Goal: Information Seeking & Learning: Learn about a topic

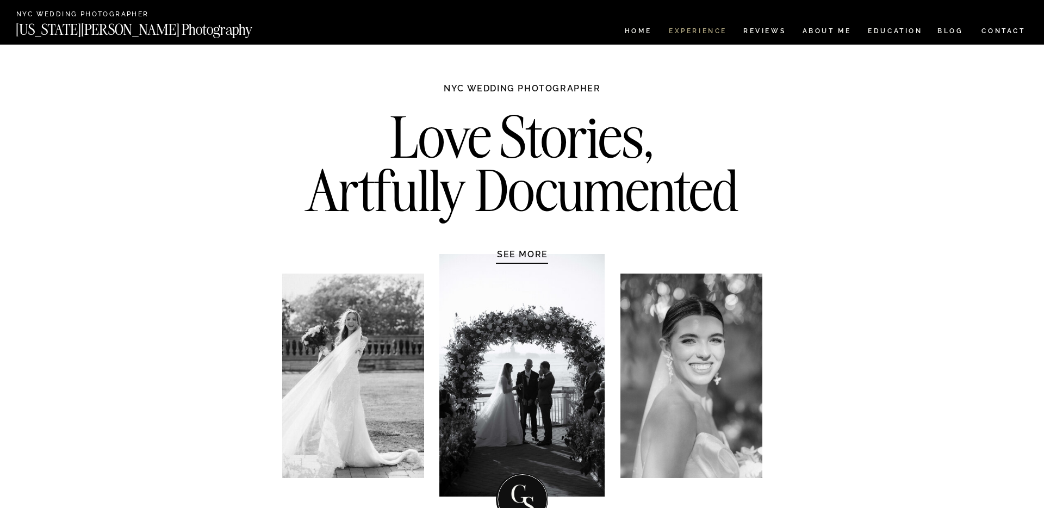
click at [713, 30] on nav "Experience" at bounding box center [697, 32] width 57 height 9
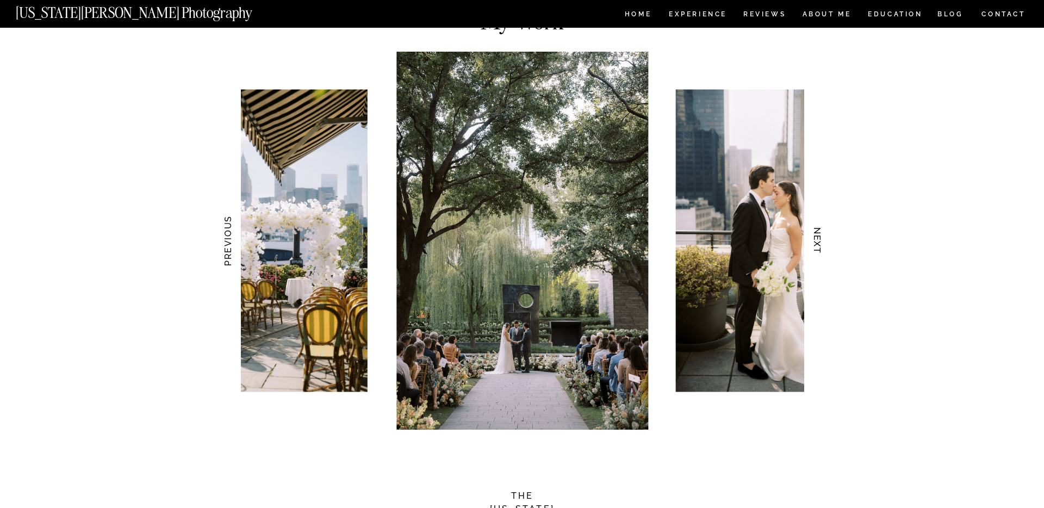
scroll to position [1033, 0]
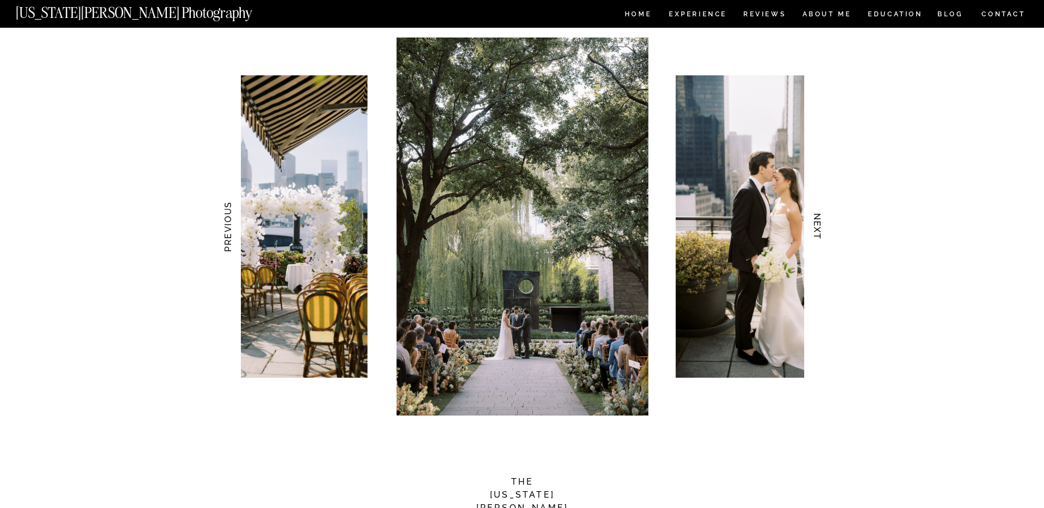
click at [818, 228] on h3 "NEXT" at bounding box center [817, 226] width 11 height 68
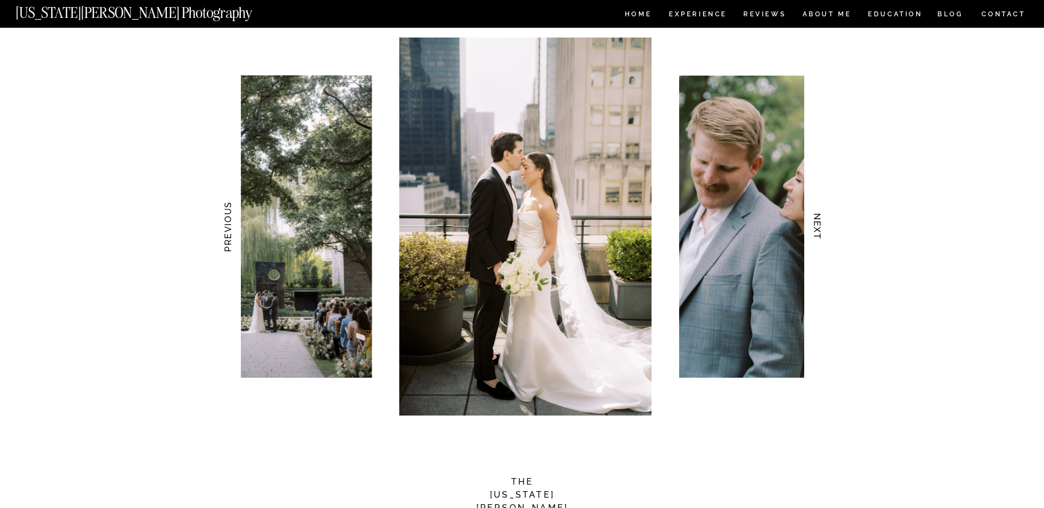
click at [817, 228] on h3 "NEXT" at bounding box center [817, 226] width 11 height 68
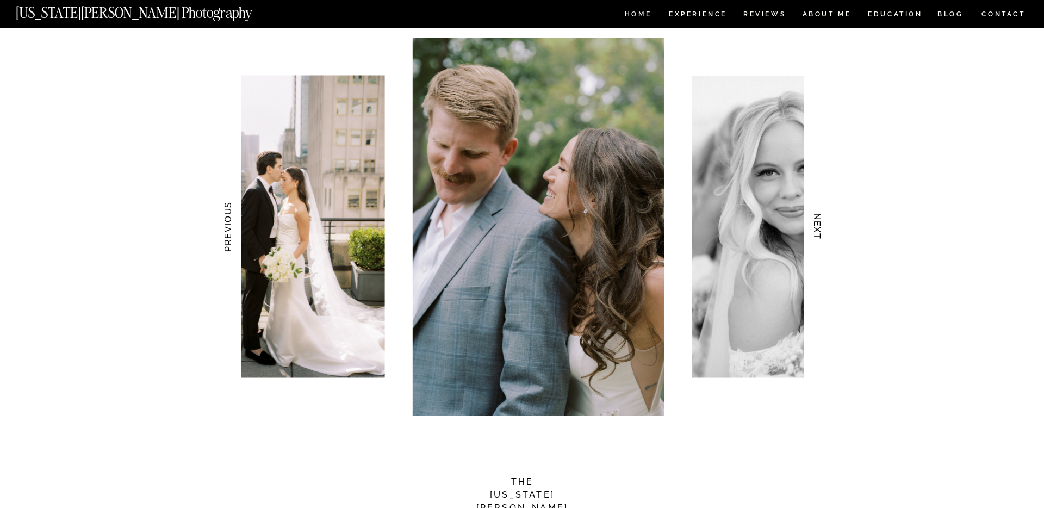
click at [817, 228] on h3 "NEXT" at bounding box center [817, 226] width 11 height 68
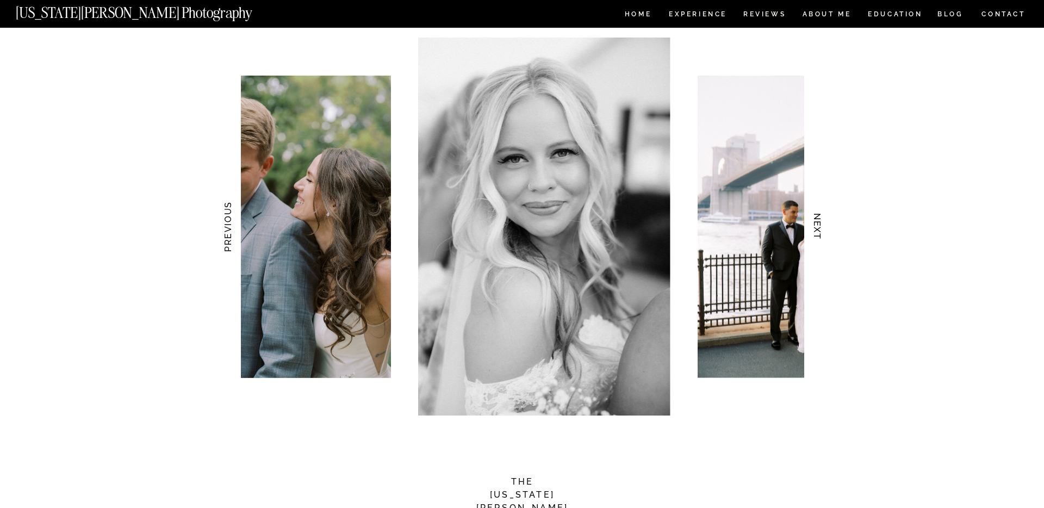
click at [817, 228] on h3 "NEXT" at bounding box center [817, 226] width 11 height 68
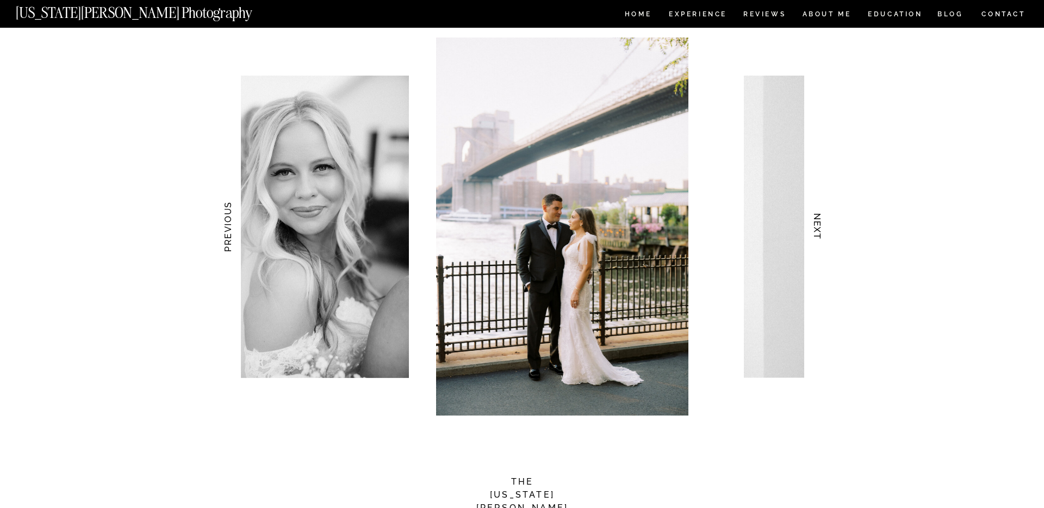
click at [817, 228] on h3 "NEXT" at bounding box center [817, 226] width 11 height 68
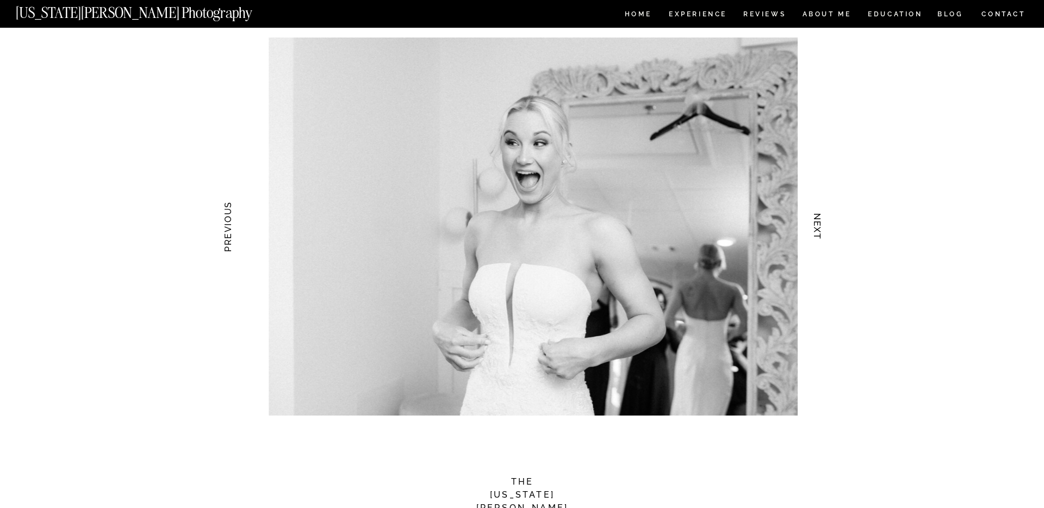
click at [817, 228] on h3 "NEXT" at bounding box center [817, 226] width 11 height 68
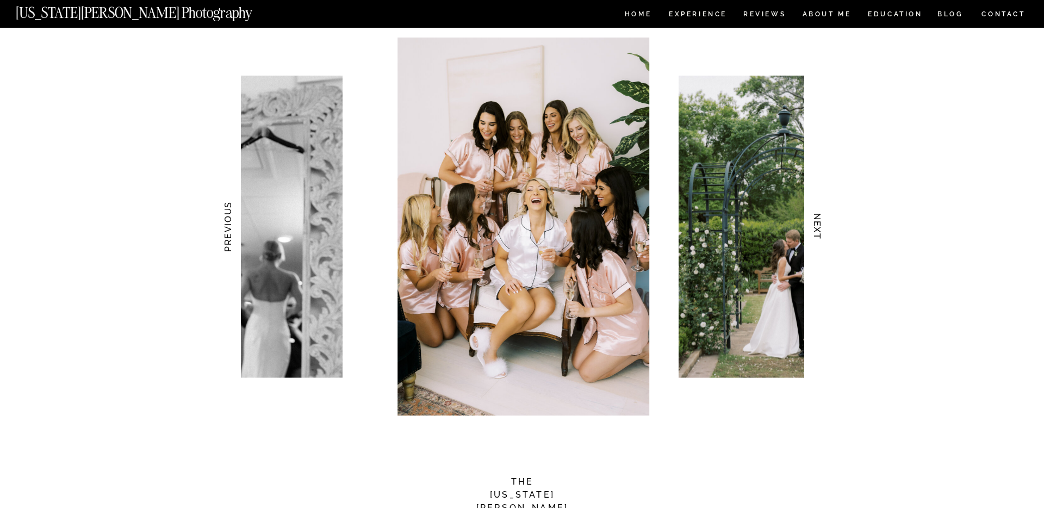
click at [817, 228] on h3 "NEXT" at bounding box center [817, 226] width 11 height 68
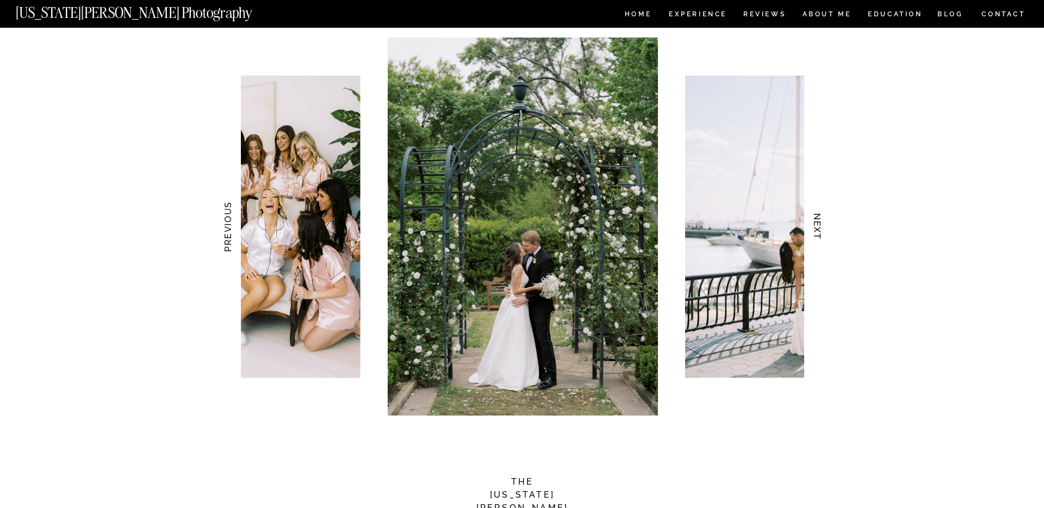
click at [817, 228] on h3 "NEXT" at bounding box center [817, 226] width 11 height 68
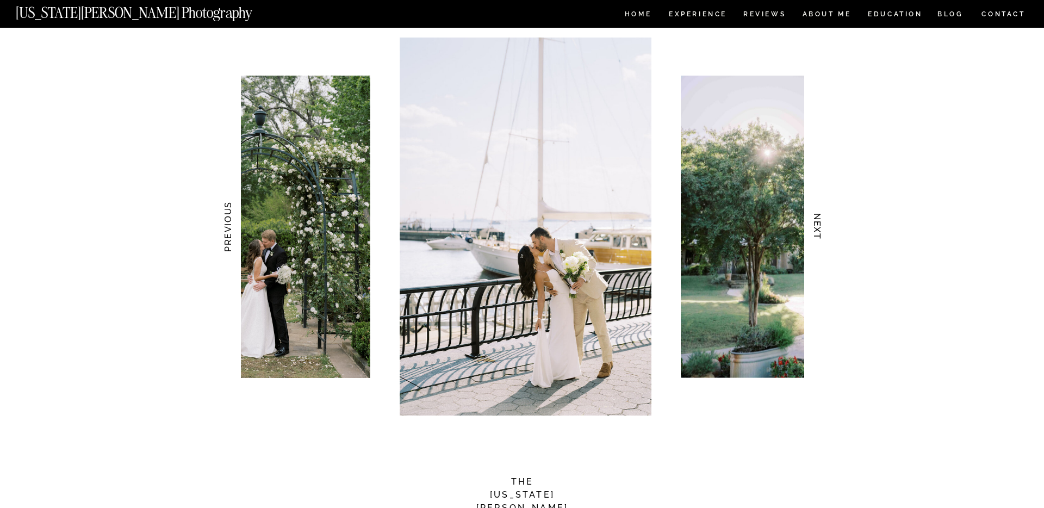
click at [817, 228] on h3 "NEXT" at bounding box center [817, 226] width 11 height 68
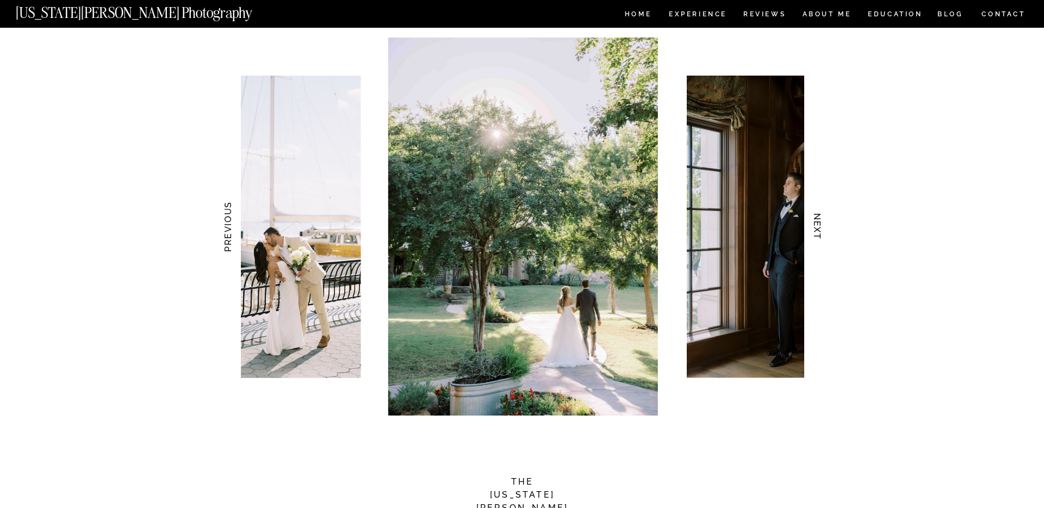
click at [817, 228] on h3 "NEXT" at bounding box center [817, 226] width 11 height 68
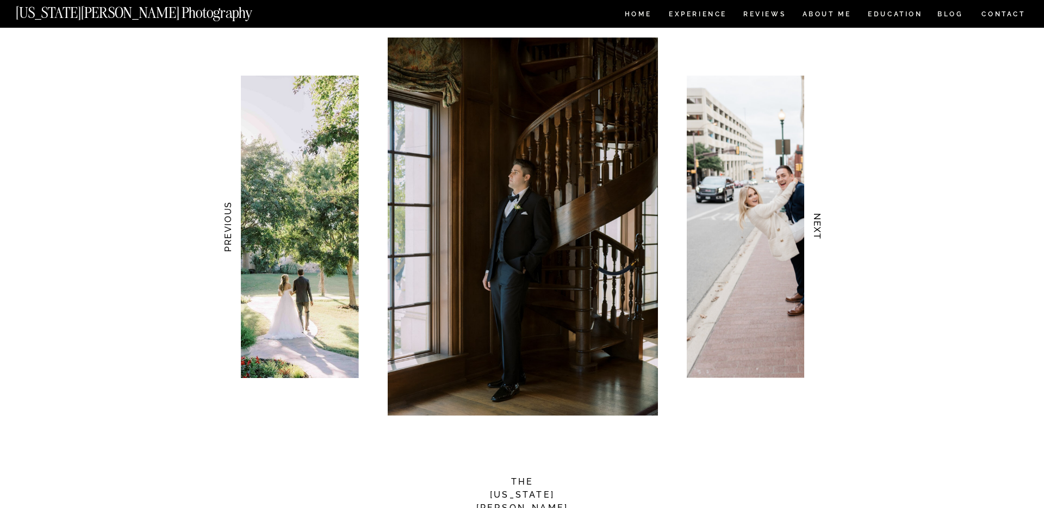
click at [817, 228] on h3 "NEXT" at bounding box center [817, 226] width 11 height 68
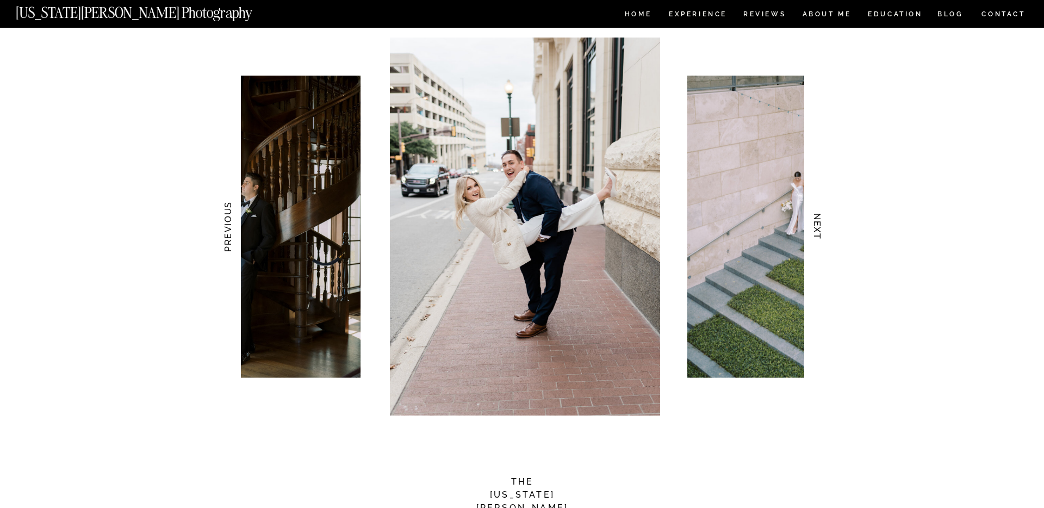
click at [817, 228] on h3 "NEXT" at bounding box center [817, 226] width 11 height 68
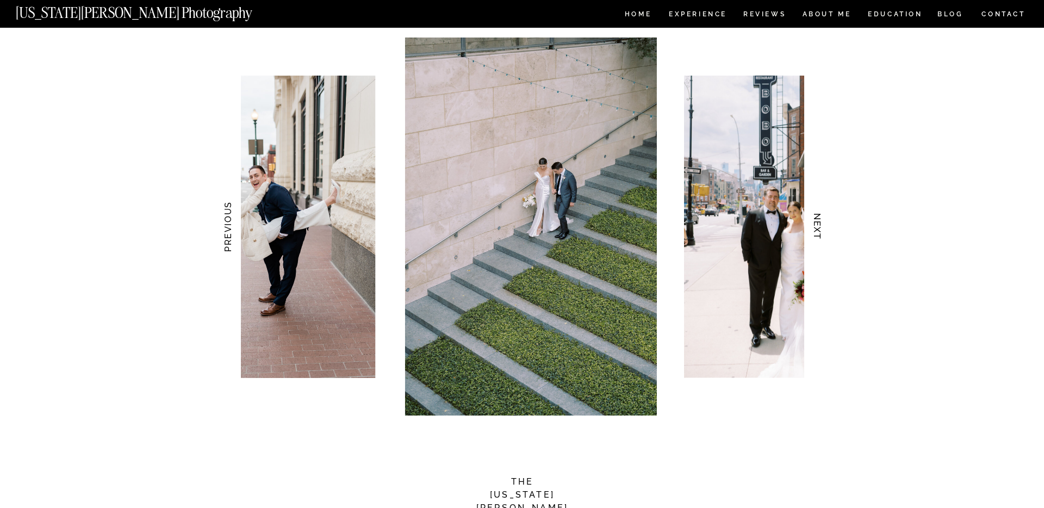
click at [817, 228] on h3 "NEXT" at bounding box center [817, 226] width 11 height 68
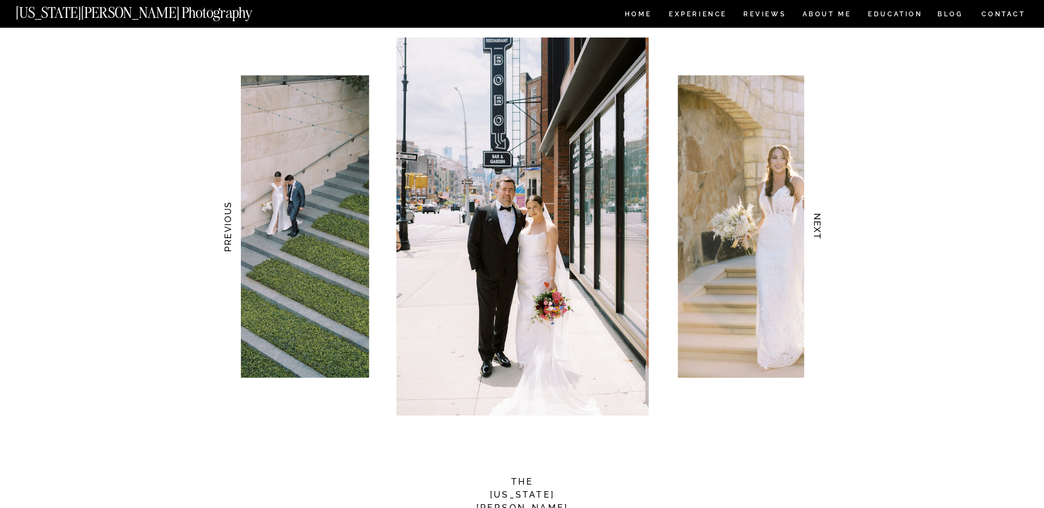
click at [817, 228] on h3 "NEXT" at bounding box center [817, 226] width 11 height 68
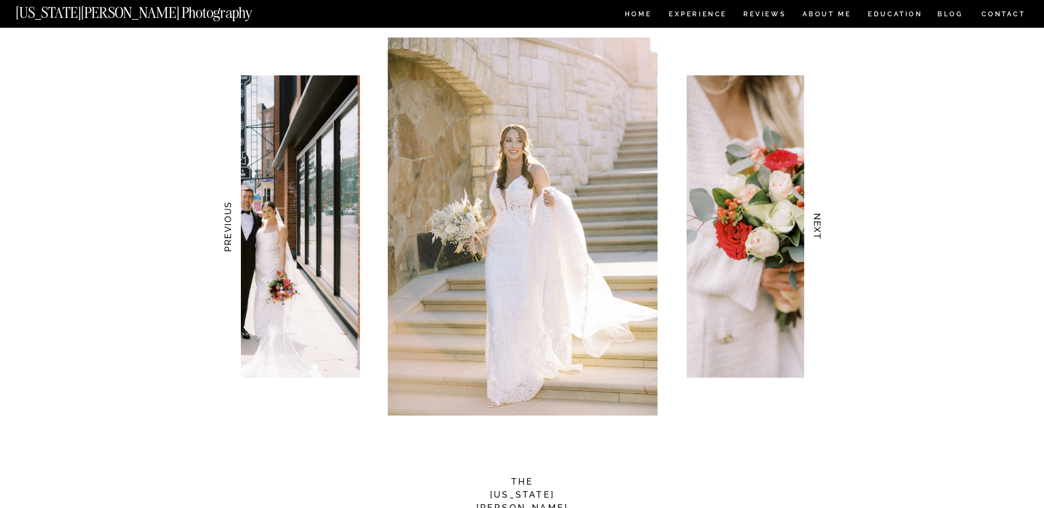
click at [817, 228] on h3 "NEXT" at bounding box center [817, 226] width 11 height 68
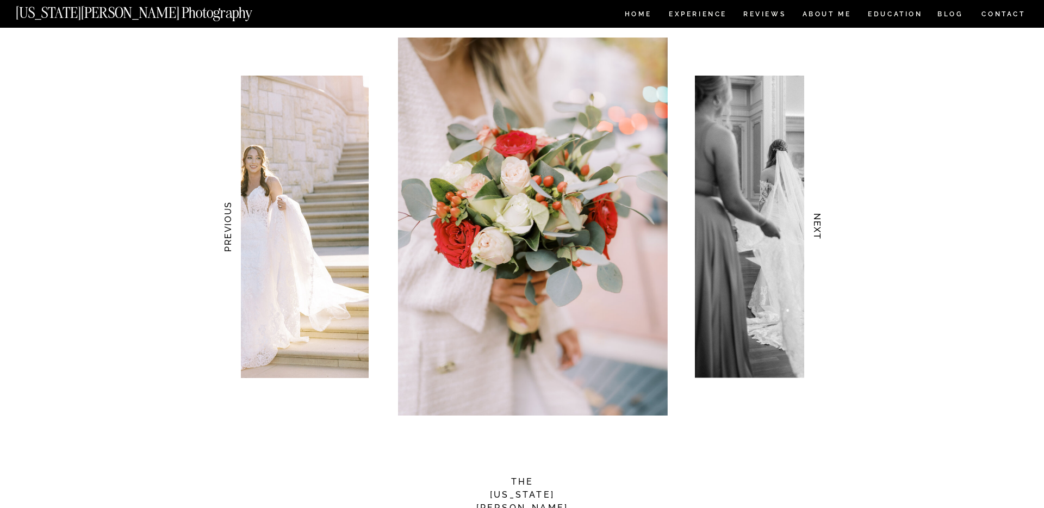
click at [817, 228] on h3 "NEXT" at bounding box center [817, 226] width 11 height 68
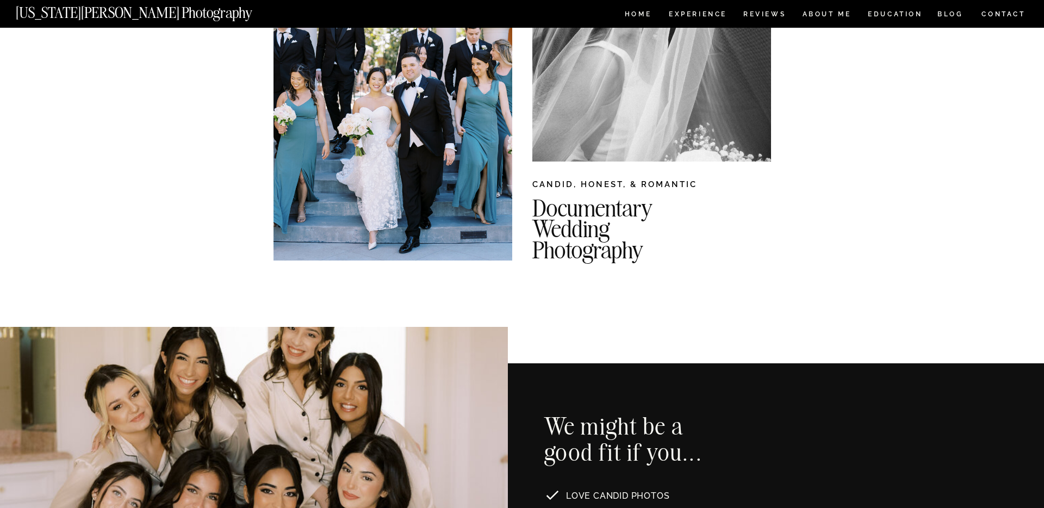
scroll to position [0, 0]
